Goal: Information Seeking & Learning: Learn about a topic

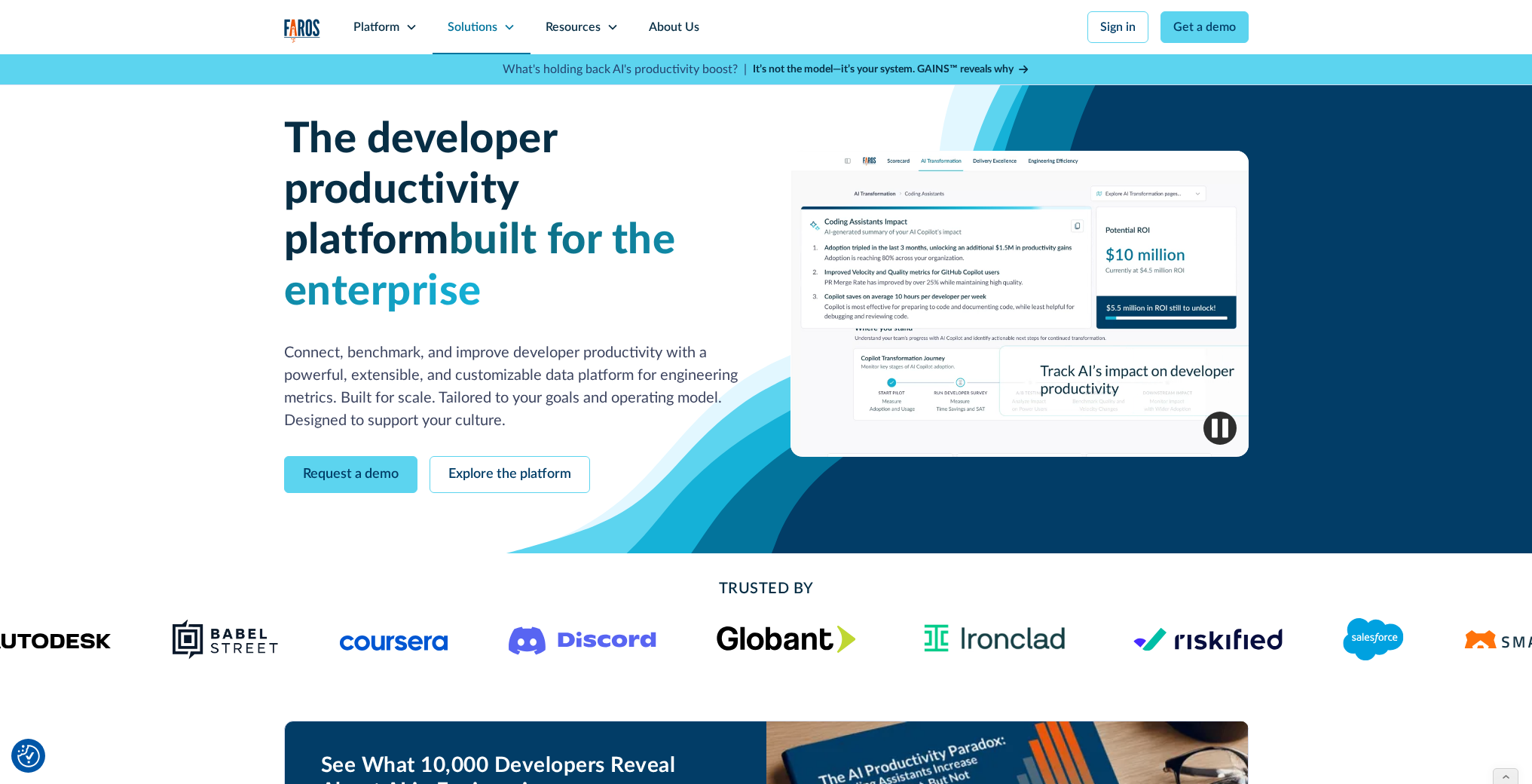
click at [497, 26] on div "Solutions" at bounding box center [482, 27] width 98 height 54
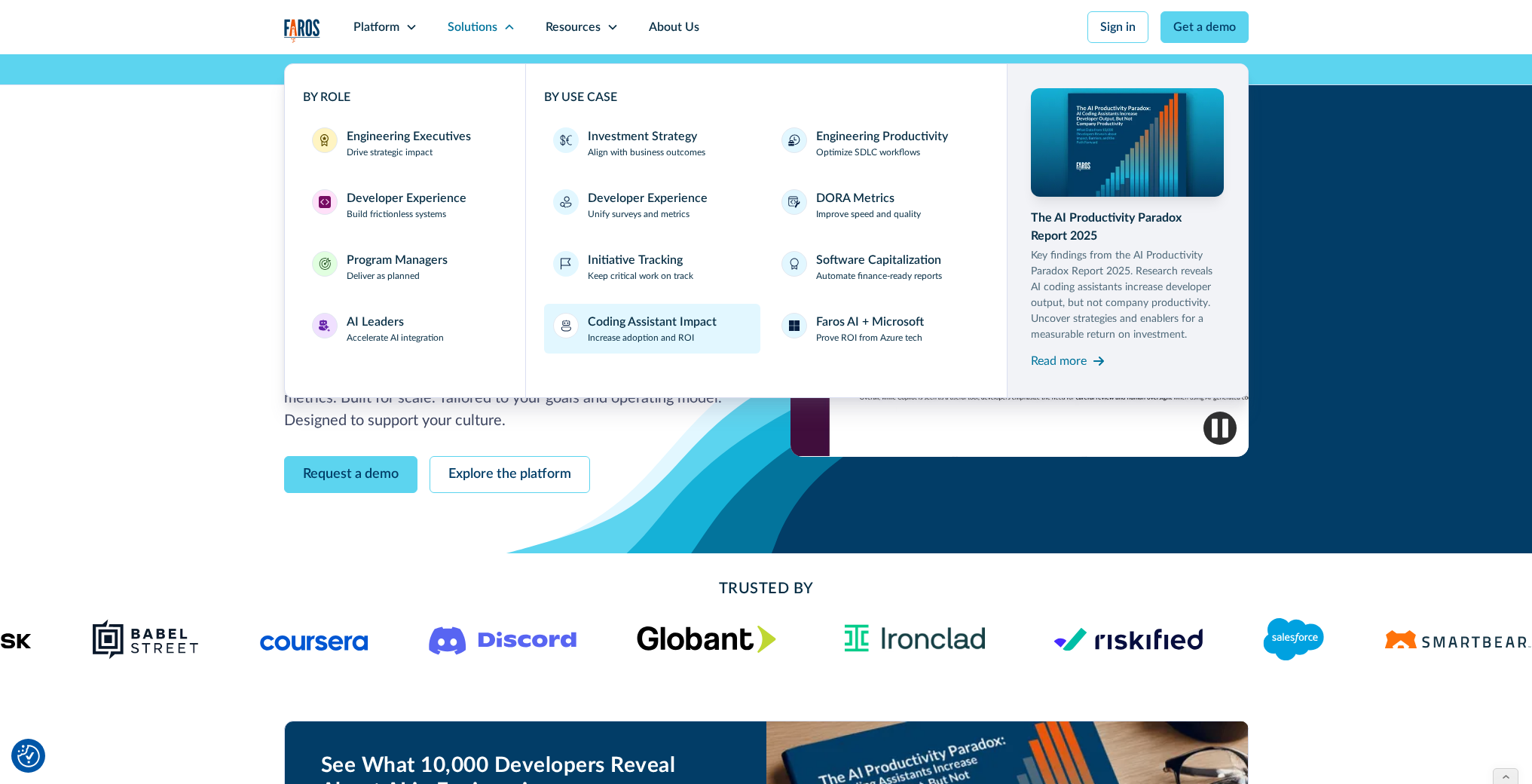
click at [642, 325] on div "Coding Assistant Impact" at bounding box center [652, 321] width 129 height 18
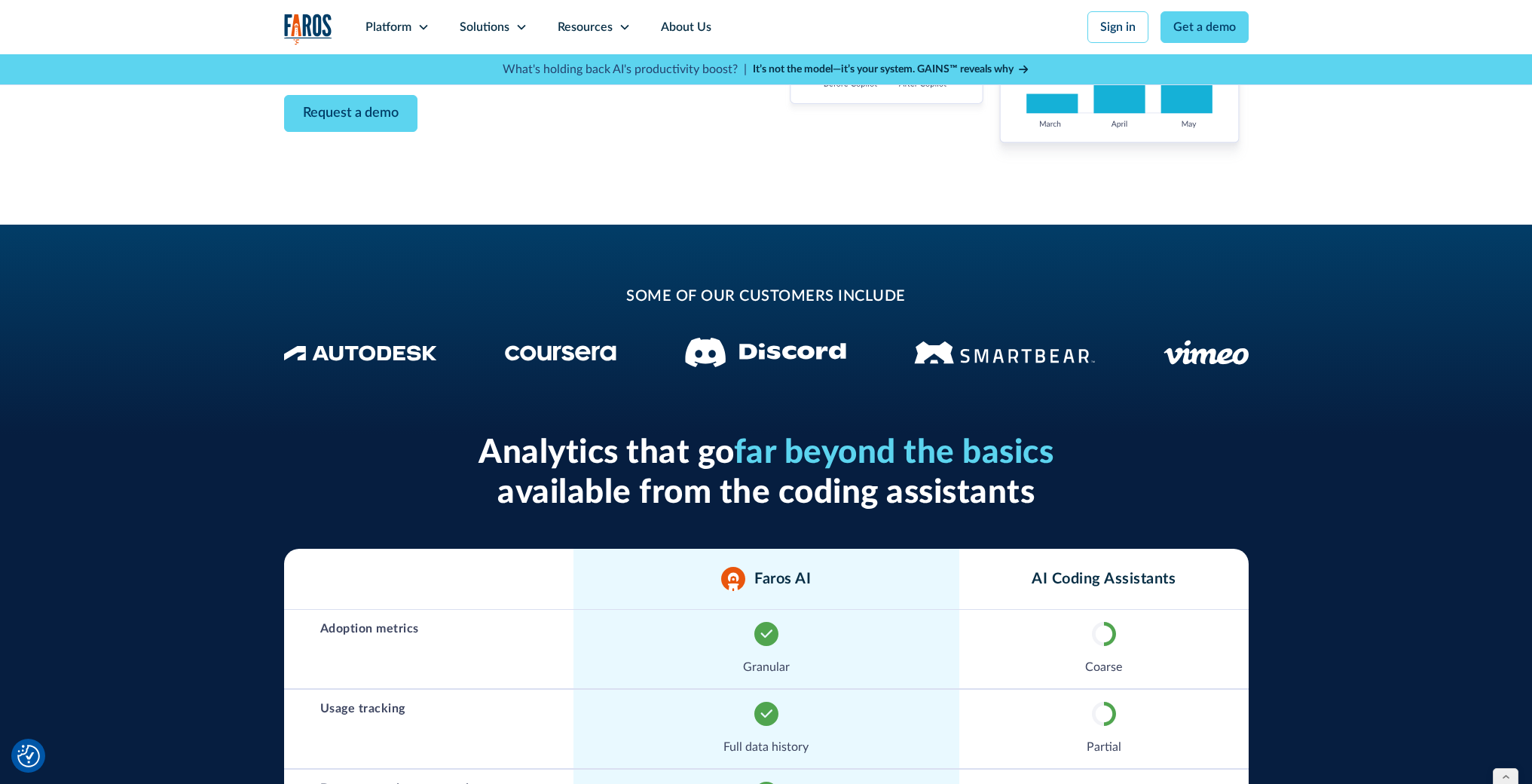
scroll to position [369, 0]
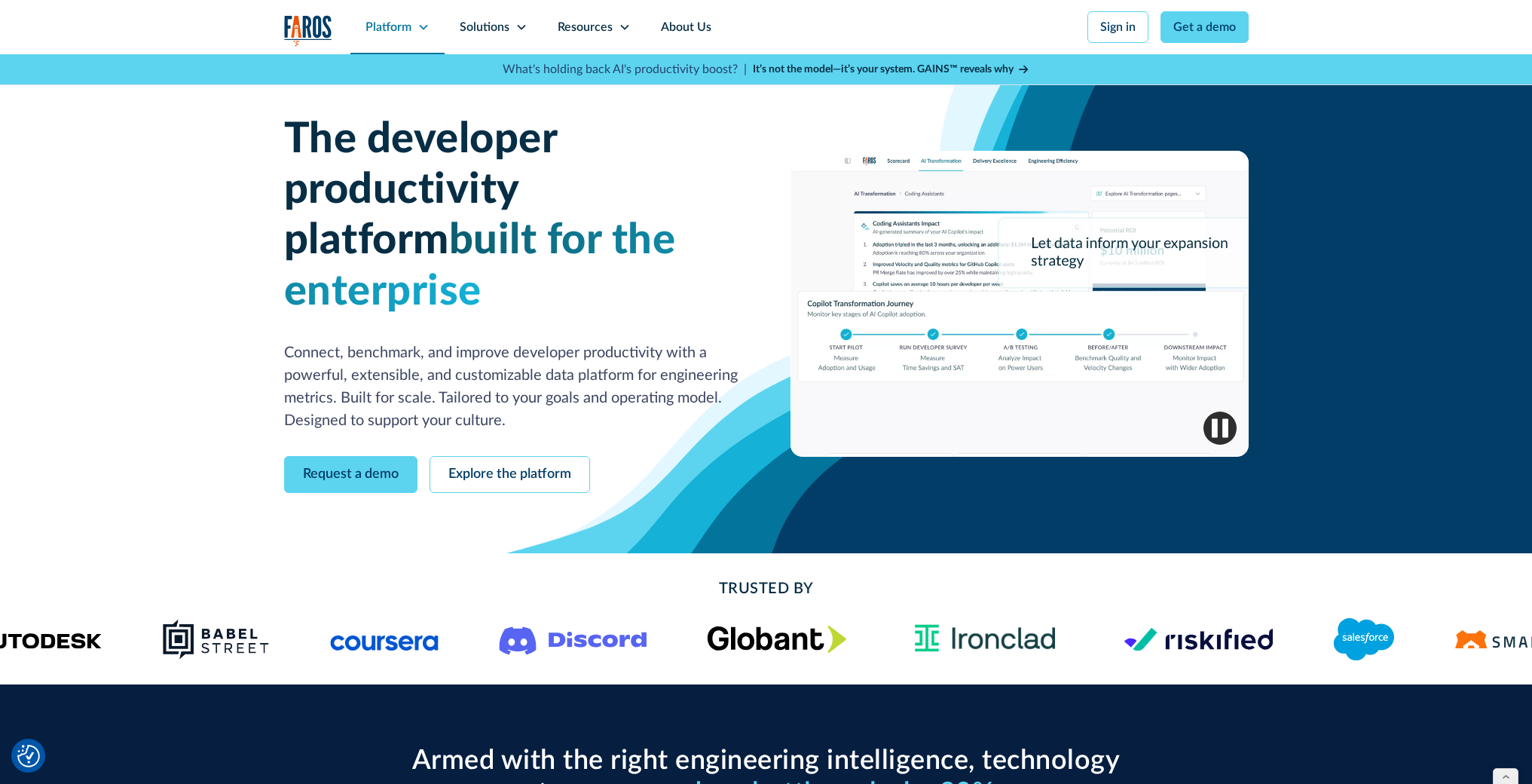
click at [421, 25] on icon at bounding box center [424, 27] width 12 height 12
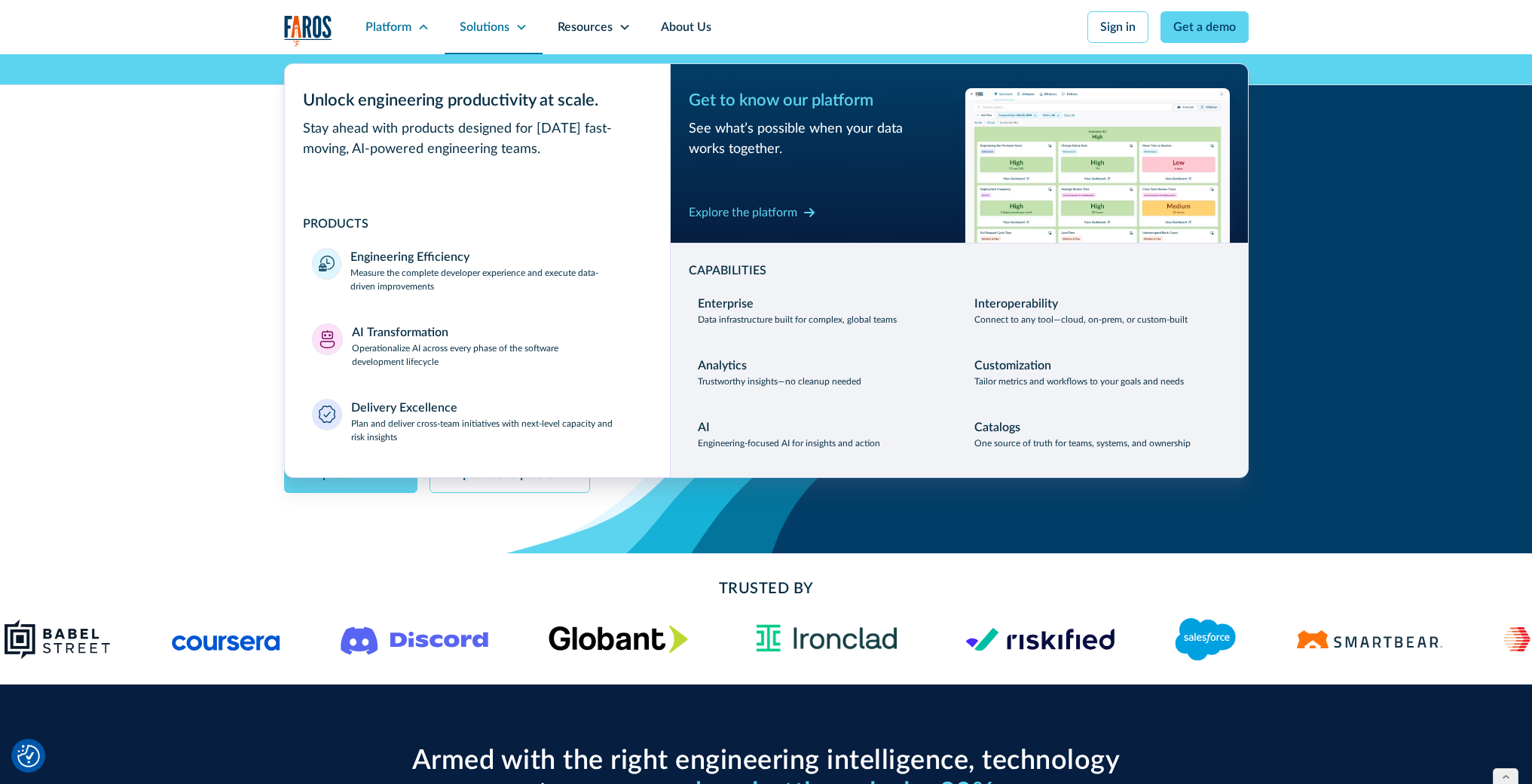
click at [508, 26] on div "Solutions" at bounding box center [485, 26] width 50 height 18
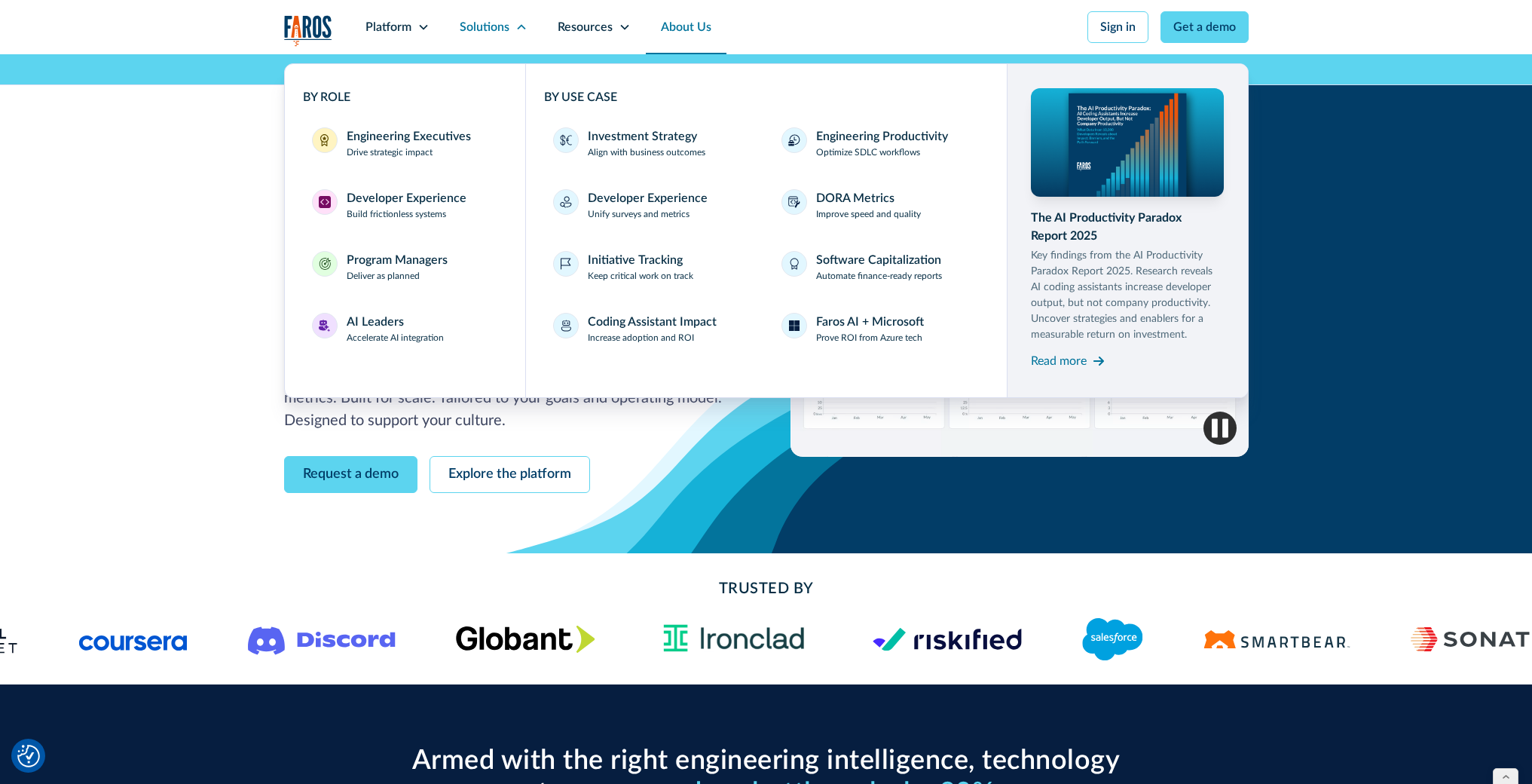
click at [682, 22] on link "About Us" at bounding box center [686, 27] width 81 height 54
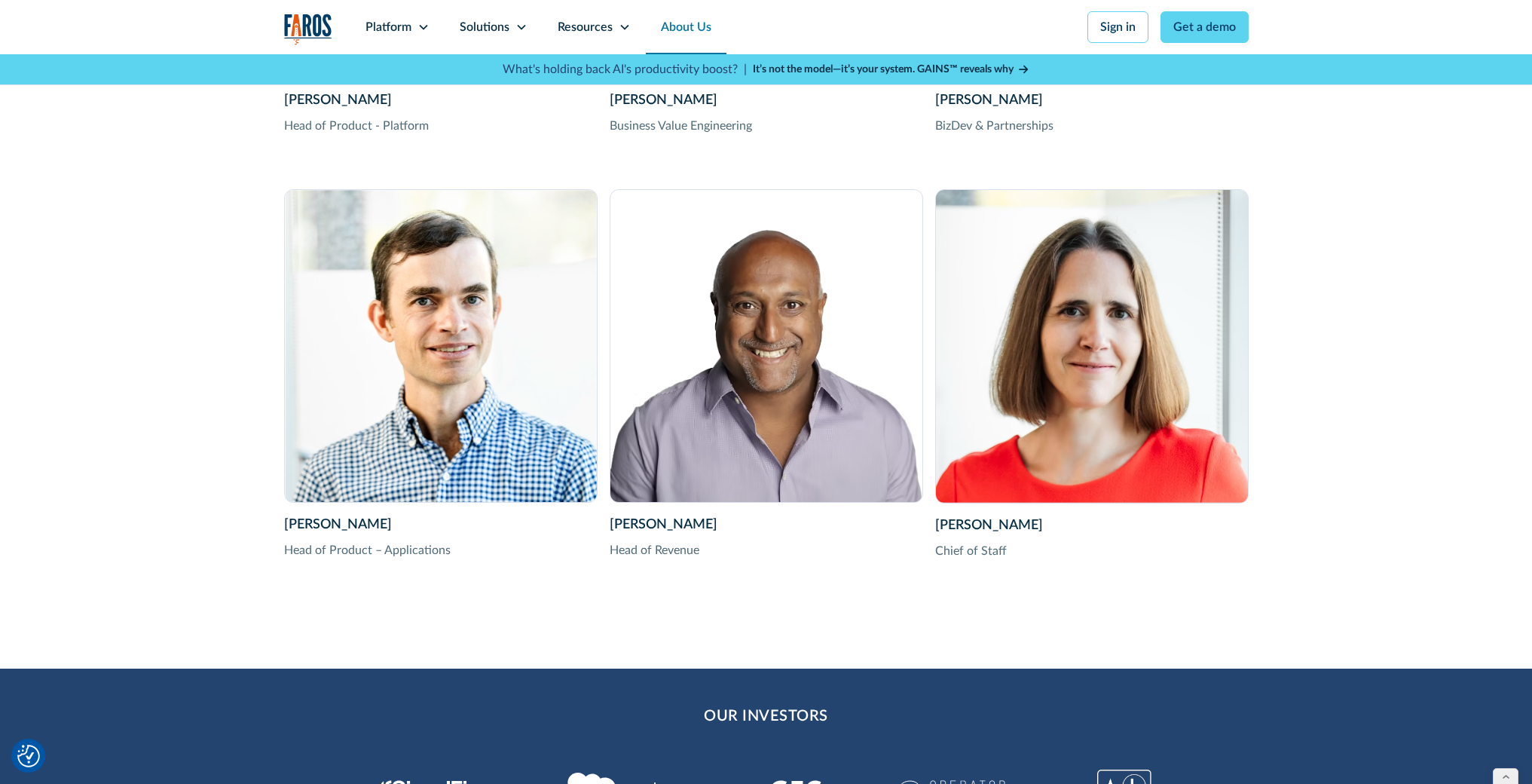
scroll to position [4183, 0]
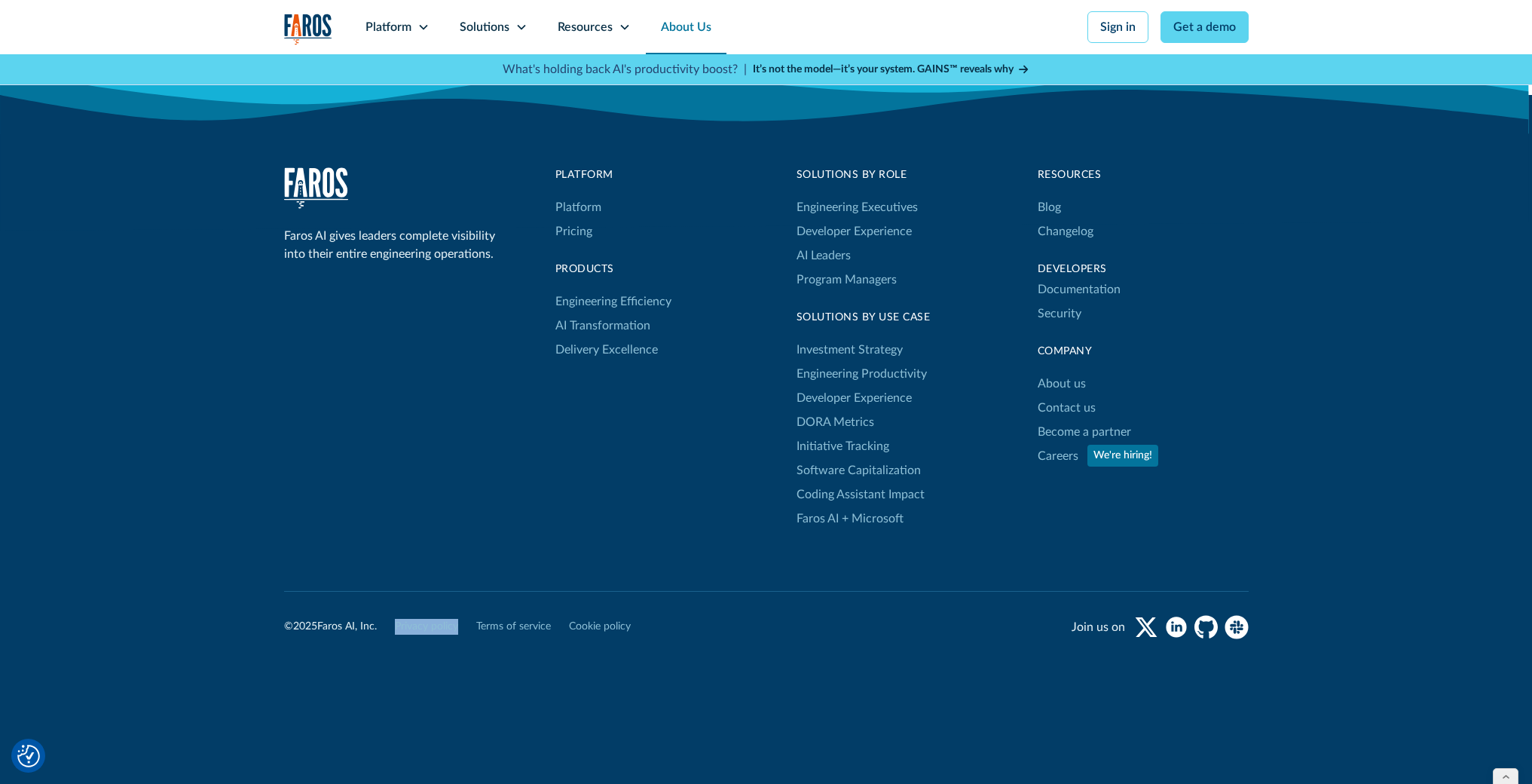
click at [301, 17] on img "home" at bounding box center [309, 29] width 48 height 31
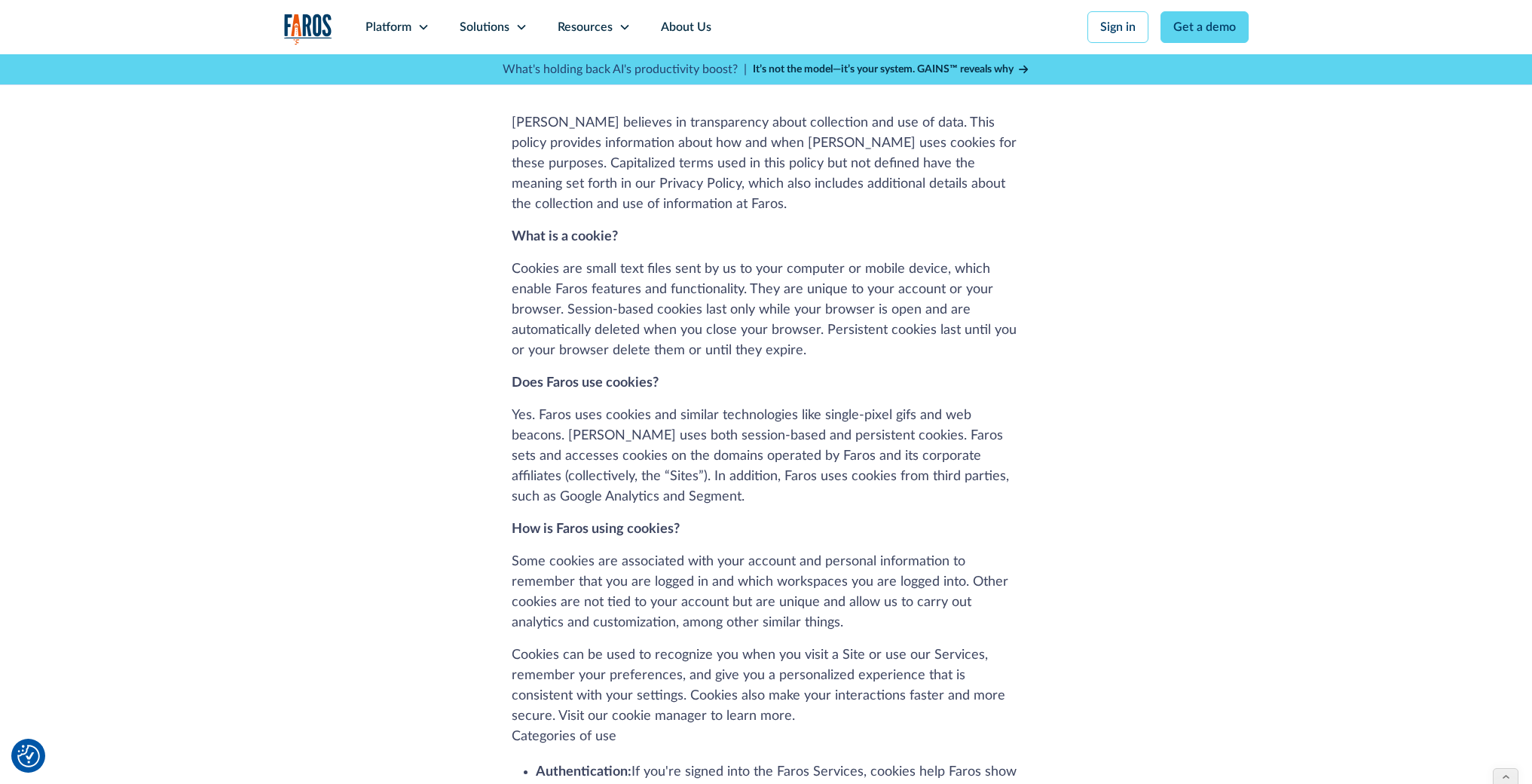
scroll to position [85, 0]
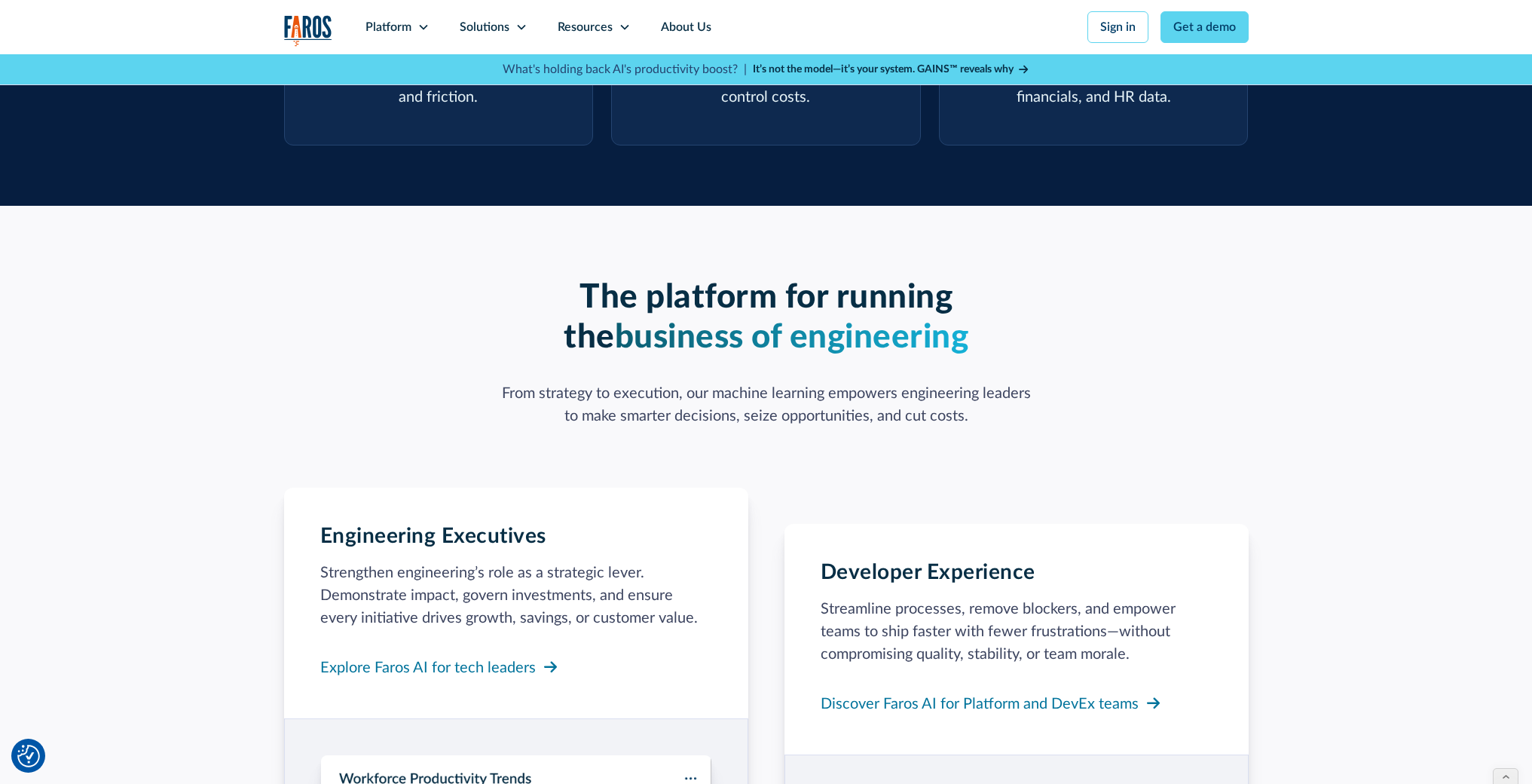
scroll to position [1372, 0]
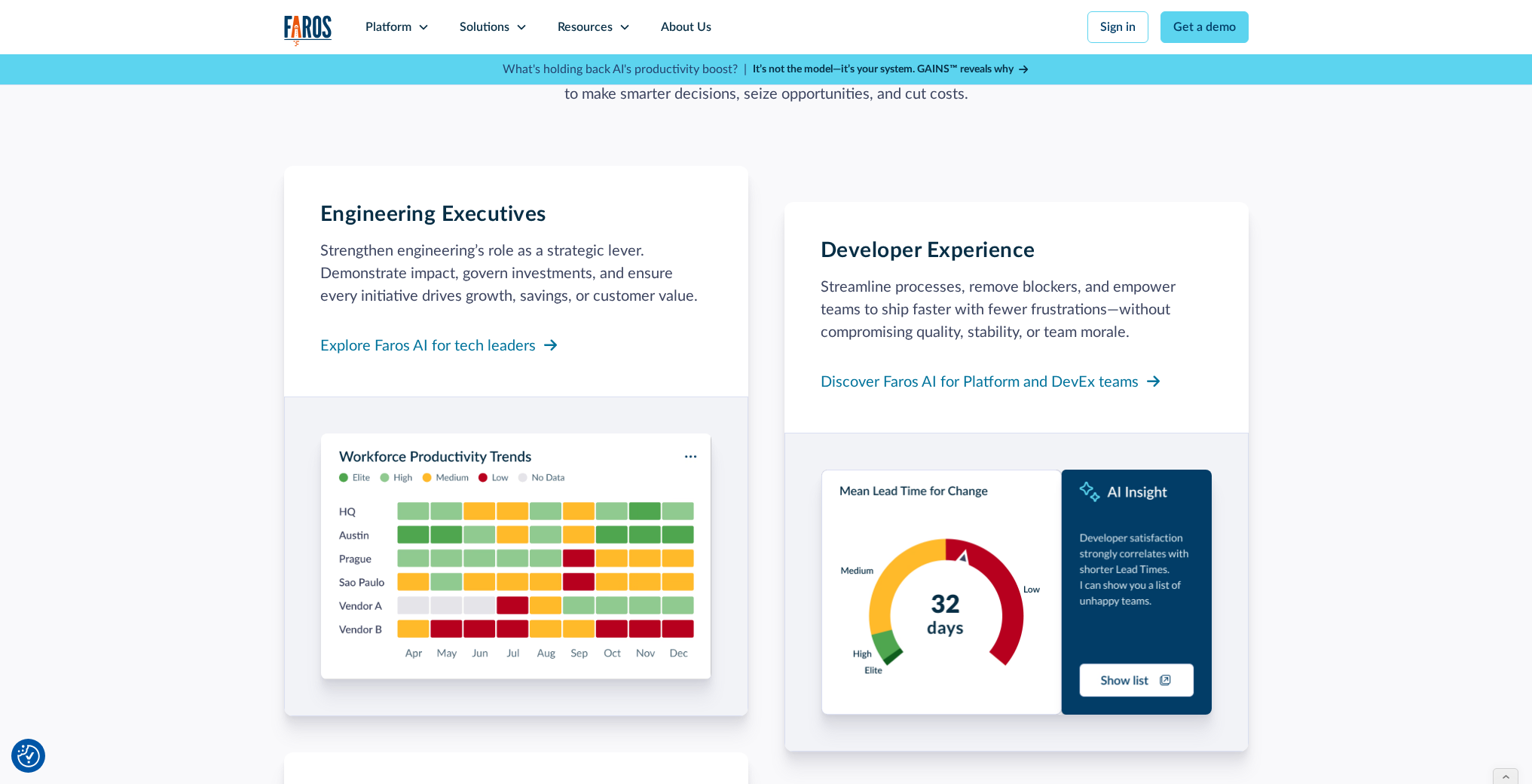
click at [1423, 117] on div "The platform for running the business of engineering From strategy to execution…" at bounding box center [766, 690] width 1532 height 1612
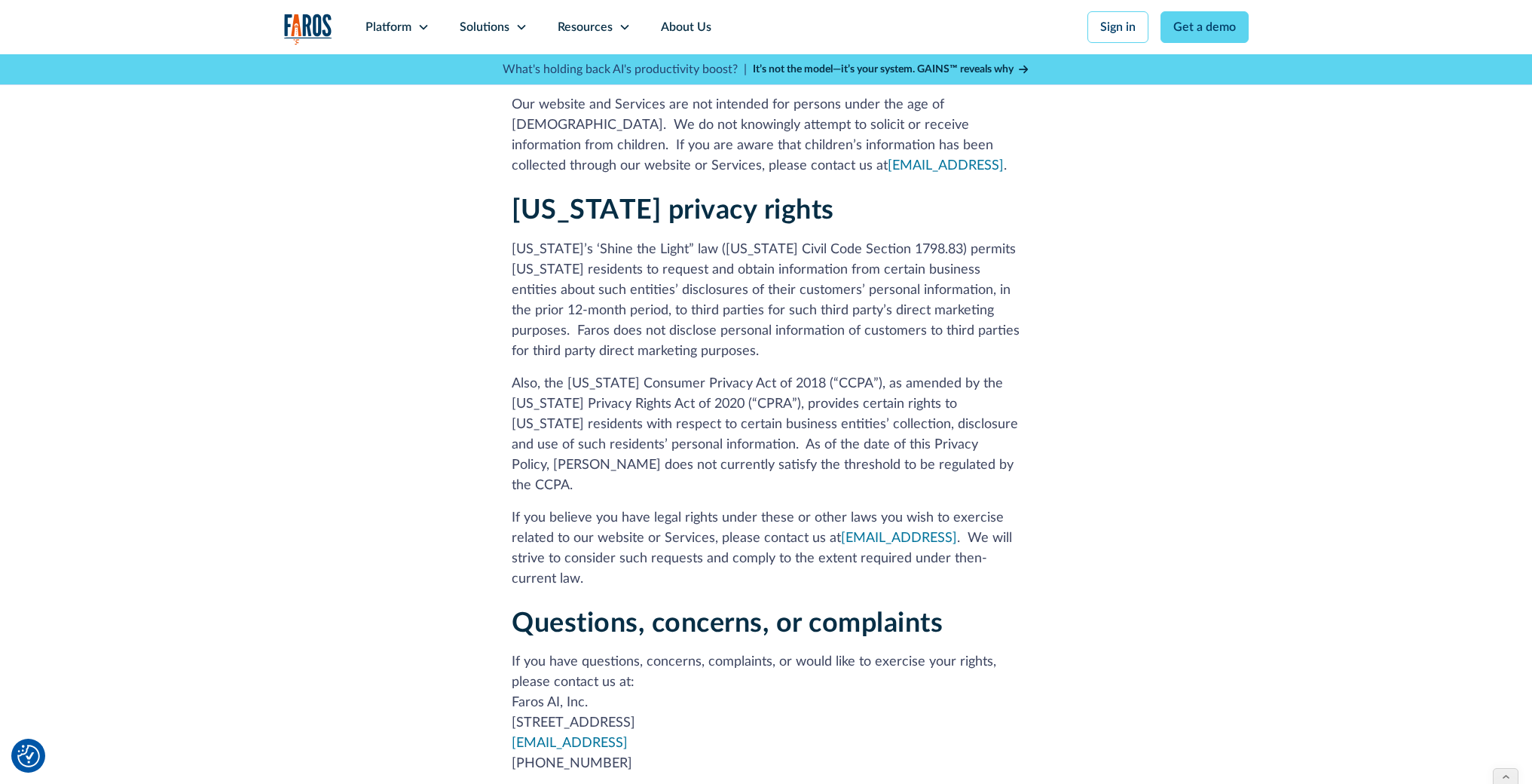
scroll to position [5508, 0]
